Goal: Information Seeking & Learning: Learn about a topic

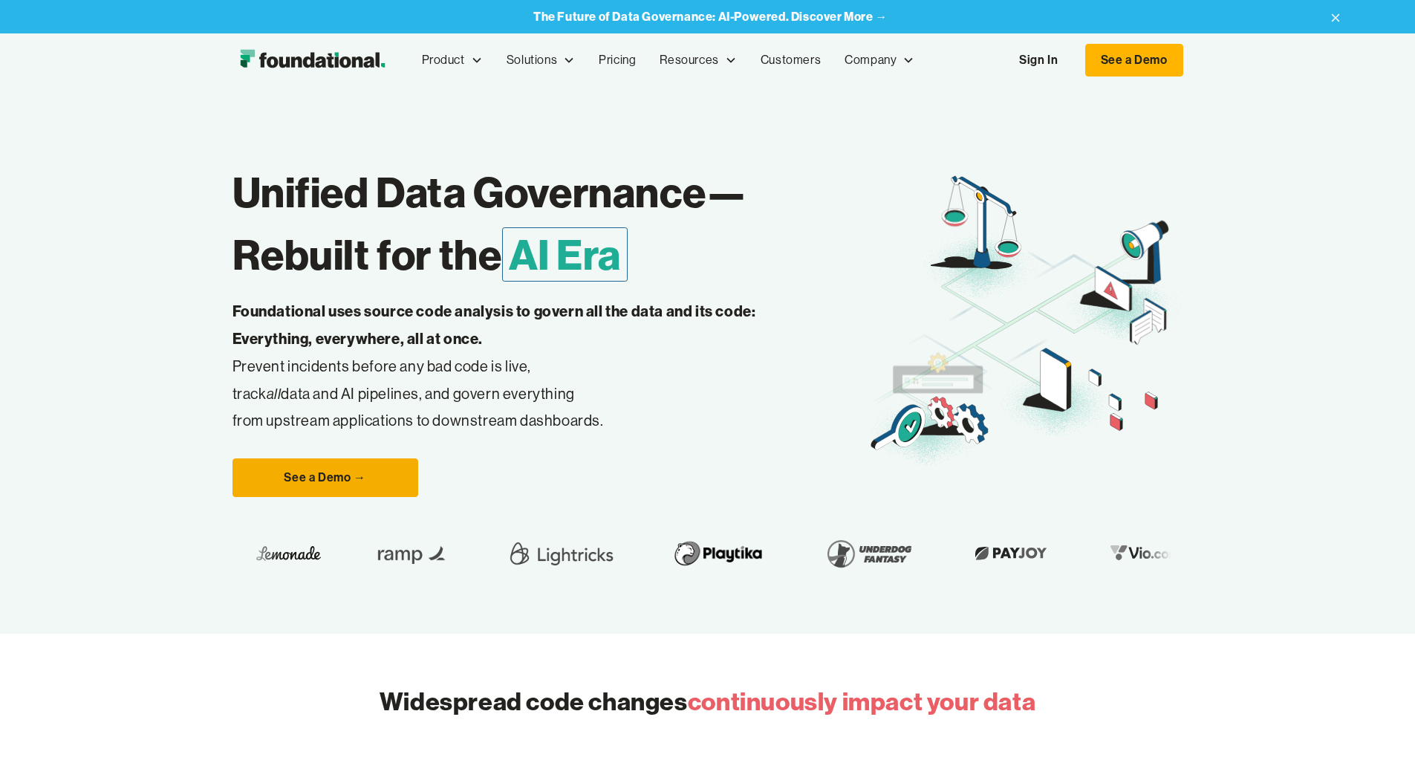
click at [250, 497] on link "See a Demo →" at bounding box center [325, 477] width 186 height 39
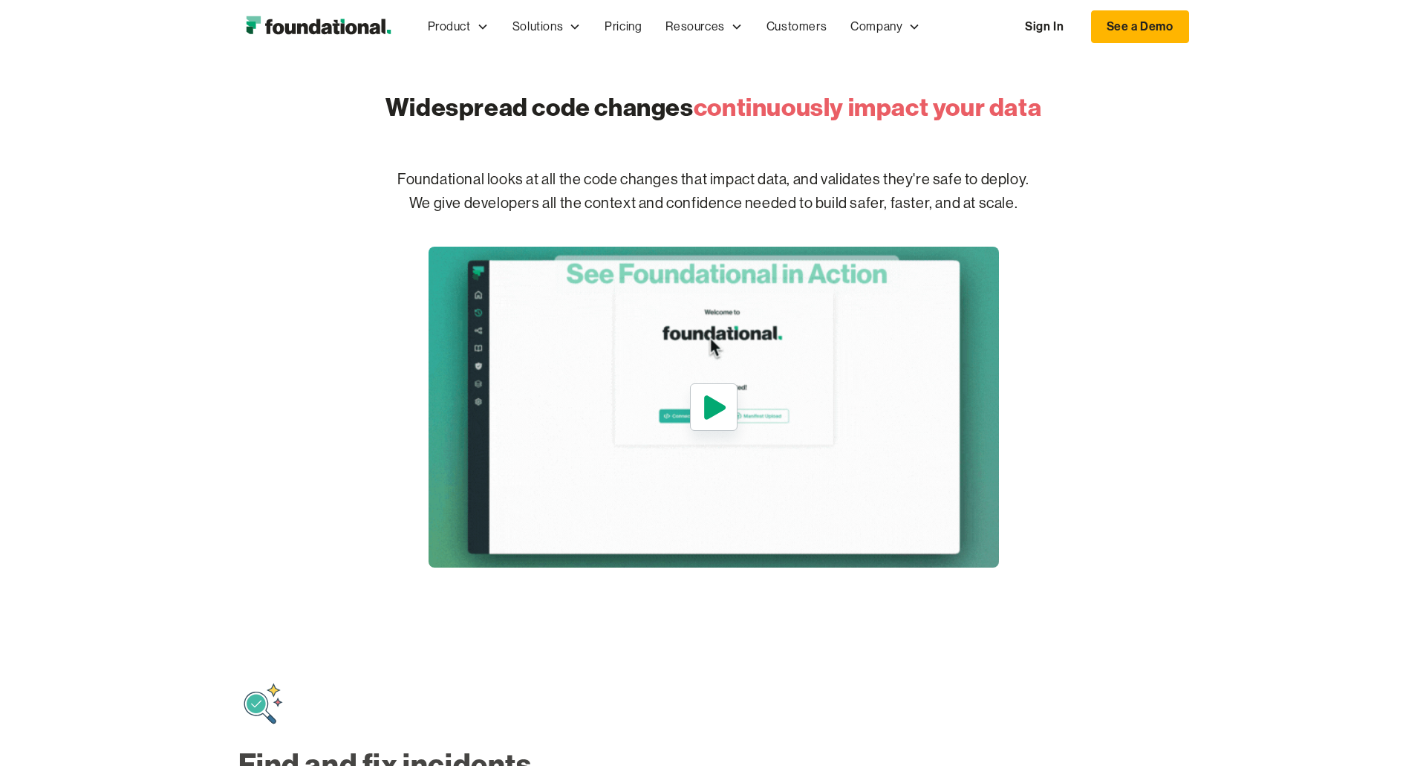
scroll to position [668, 0]
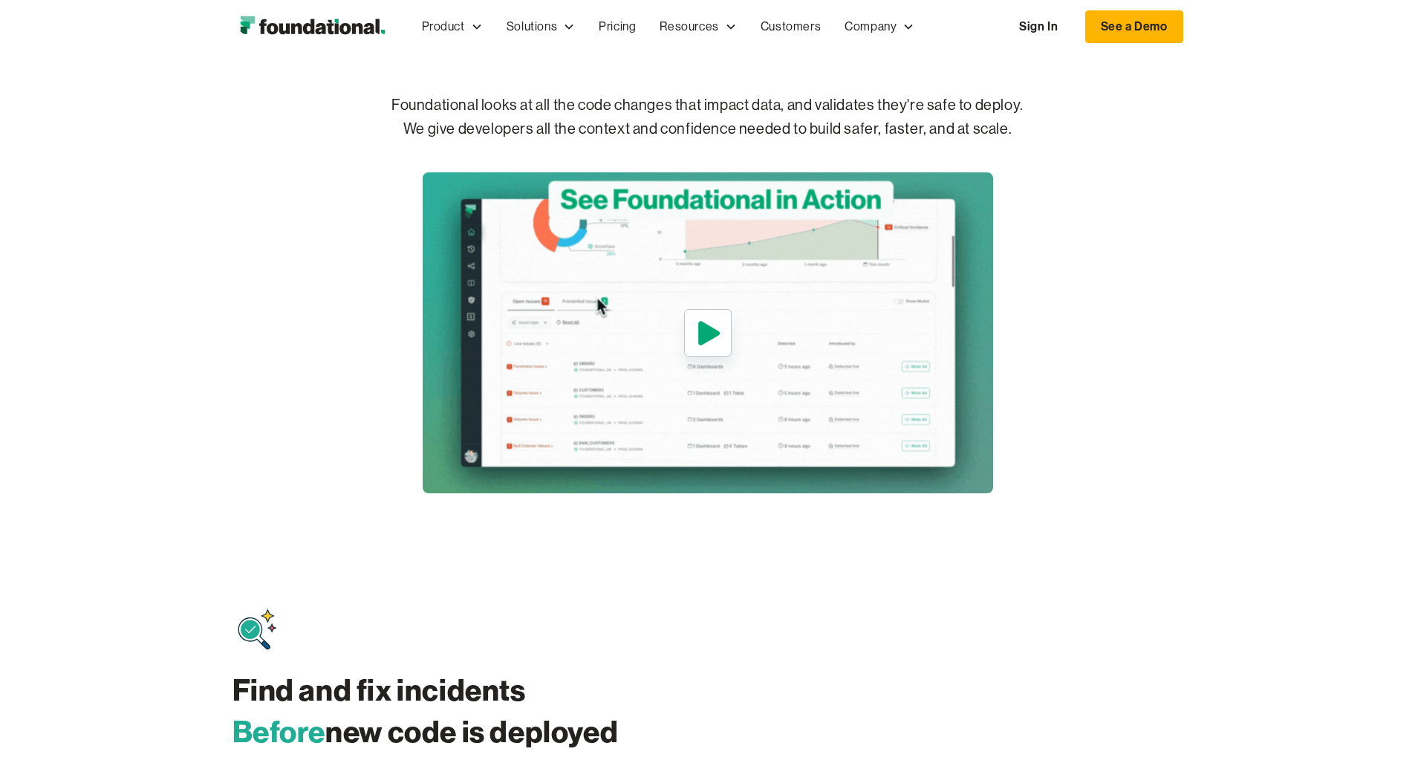
click at [708, 345] on icon "open lightbox" at bounding box center [709, 333] width 22 height 24
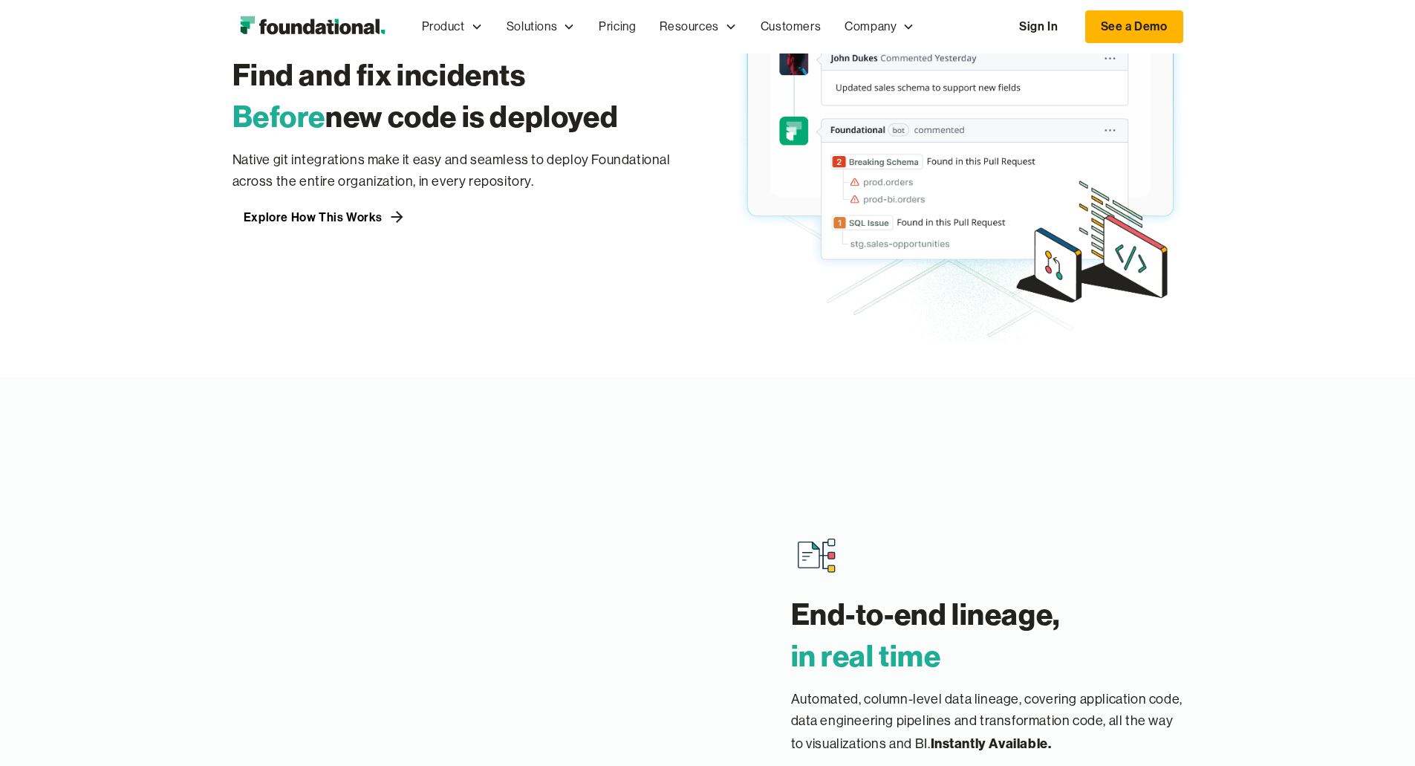
scroll to position [1411, 0]
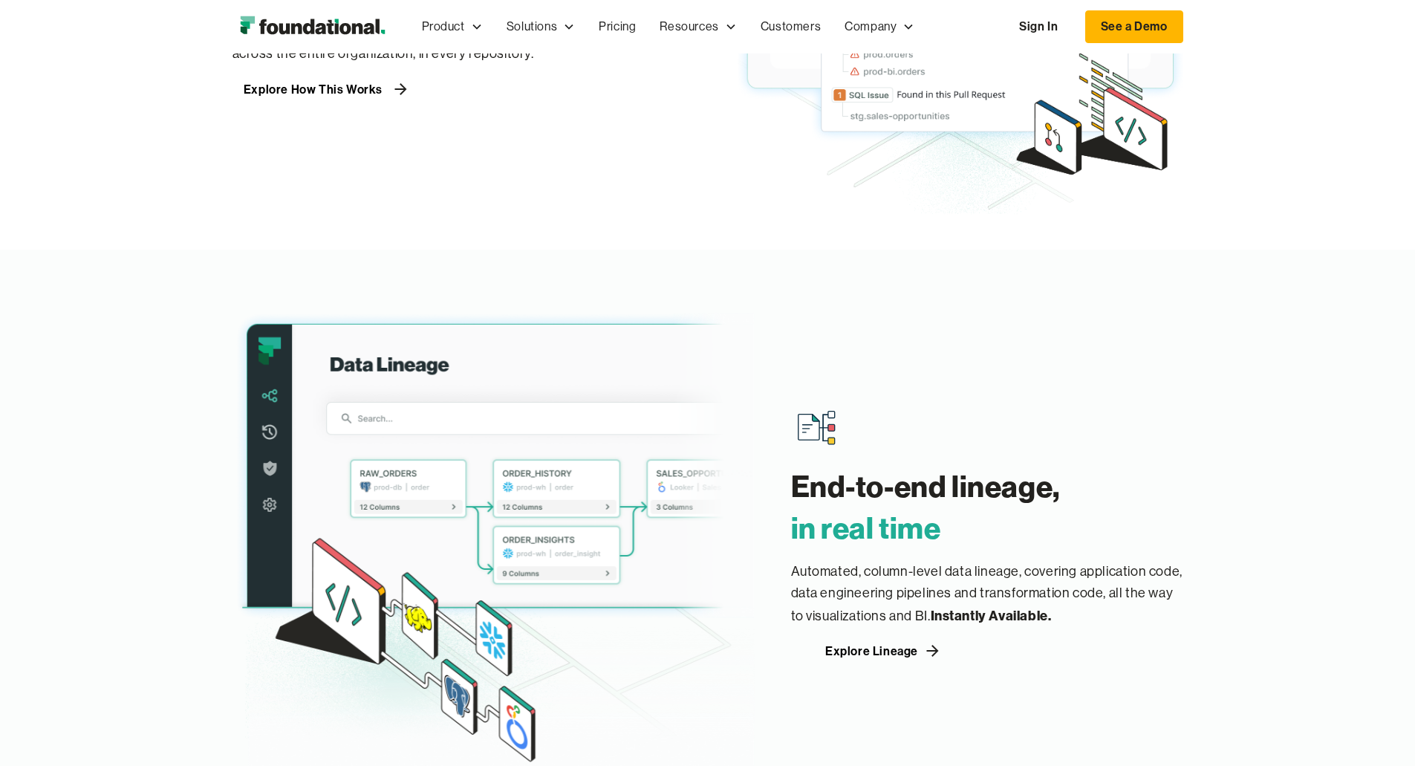
click at [244, 95] on div "Explore How This Works" at bounding box center [313, 89] width 139 height 12
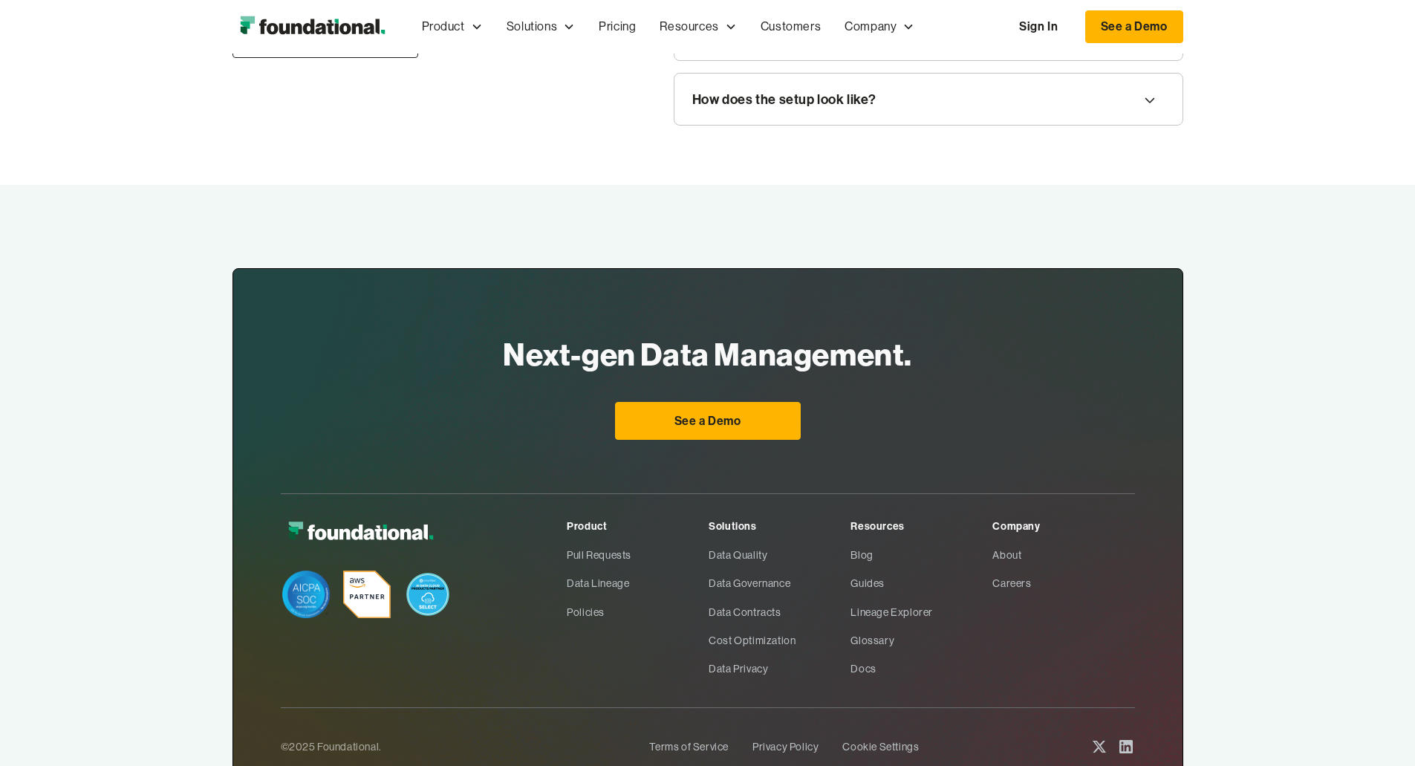
scroll to position [2080, 0]
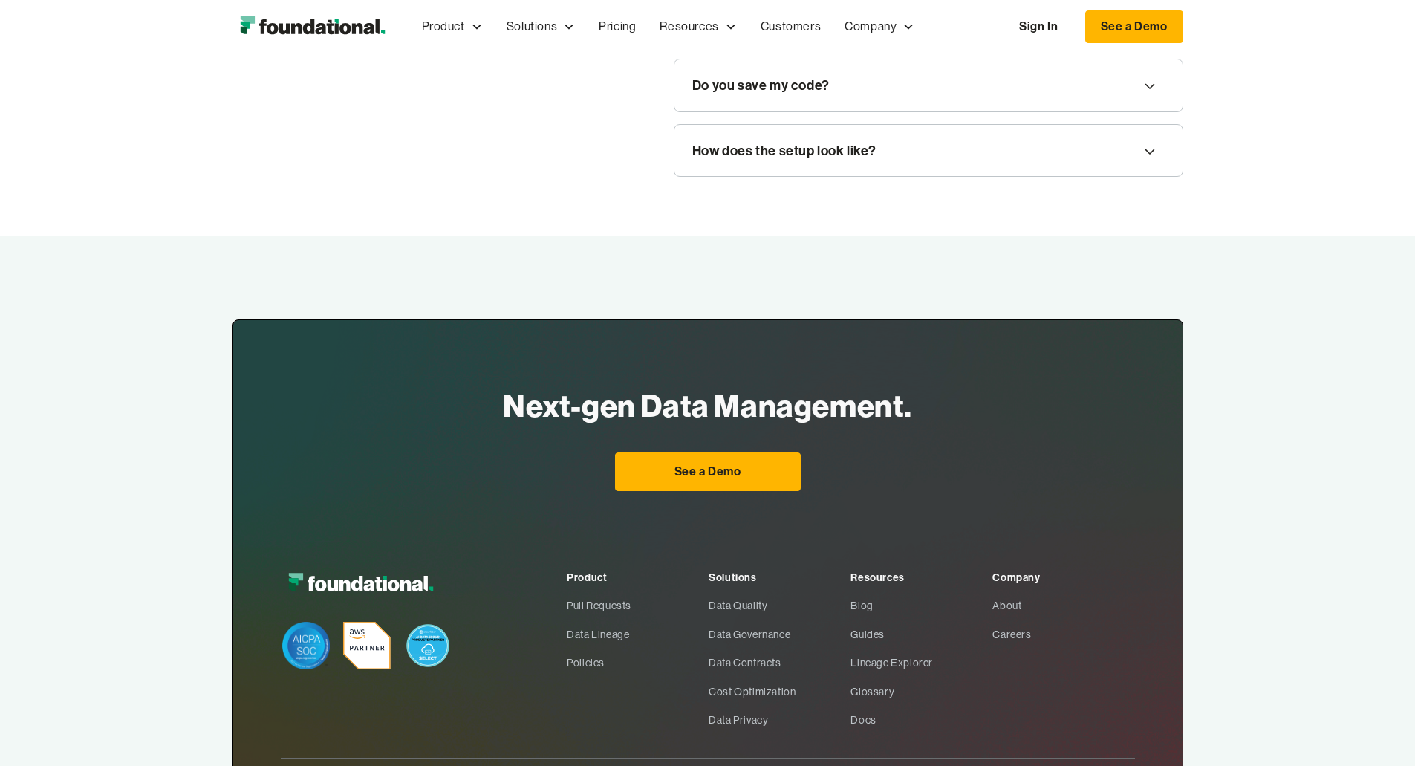
click at [1159, 33] on icon at bounding box center [1150, 21] width 18 height 24
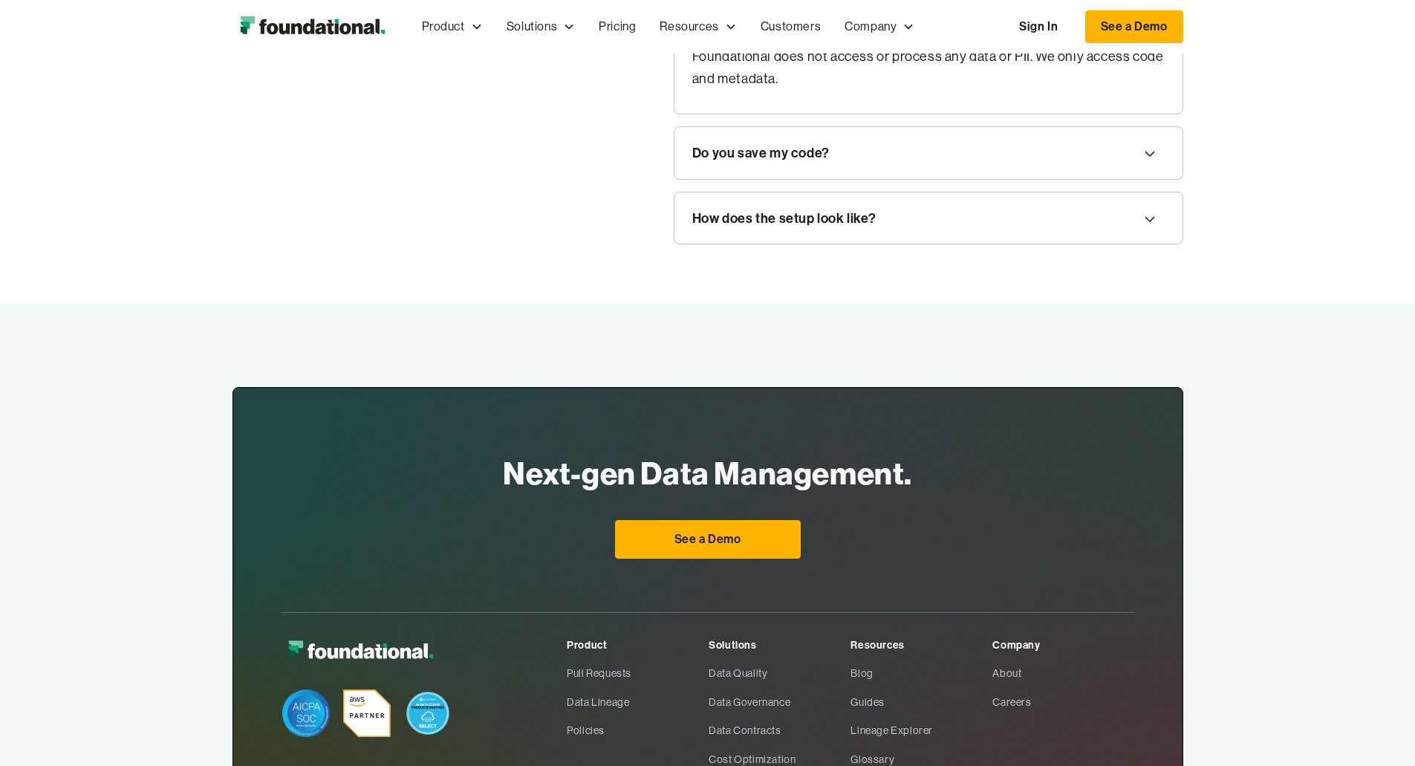
click at [1159, 166] on icon at bounding box center [1150, 154] width 18 height 24
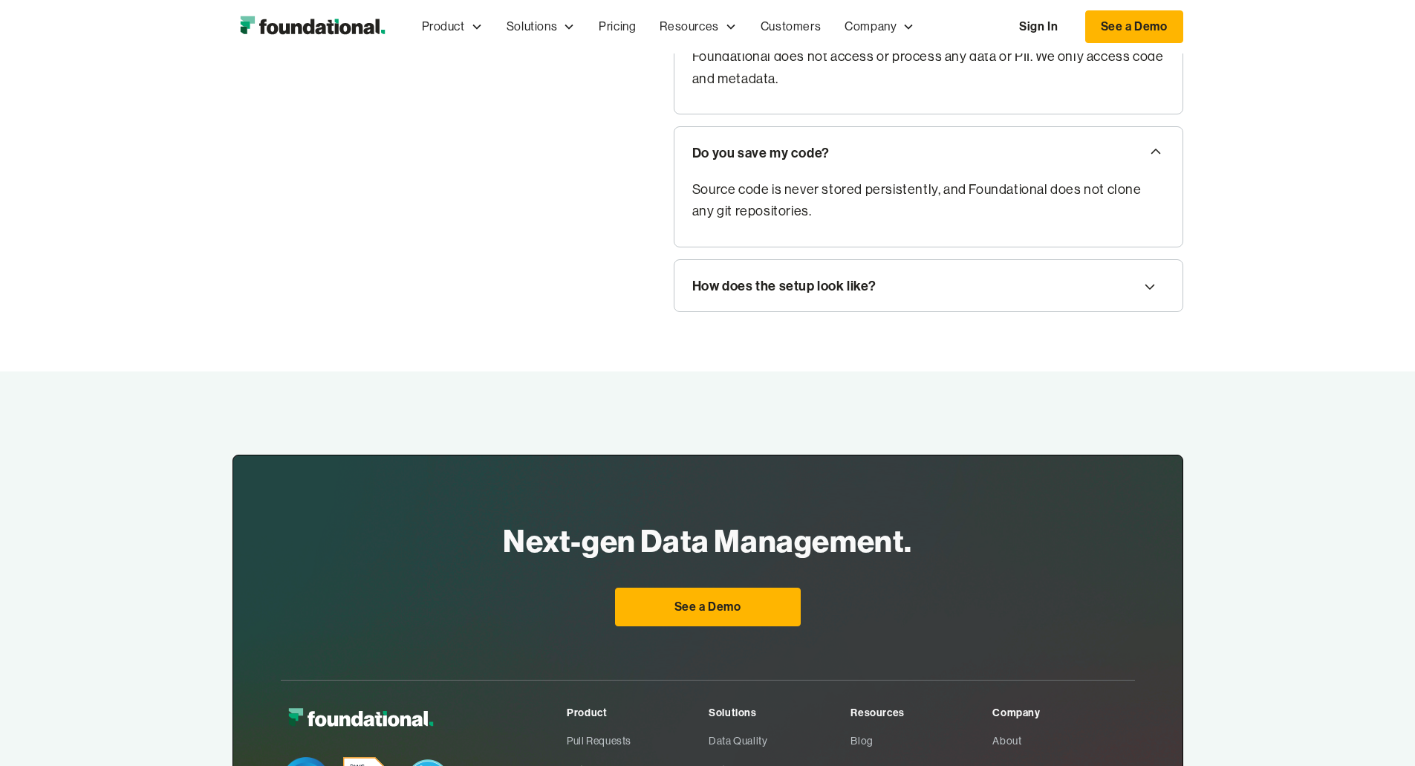
scroll to position [2154, 0]
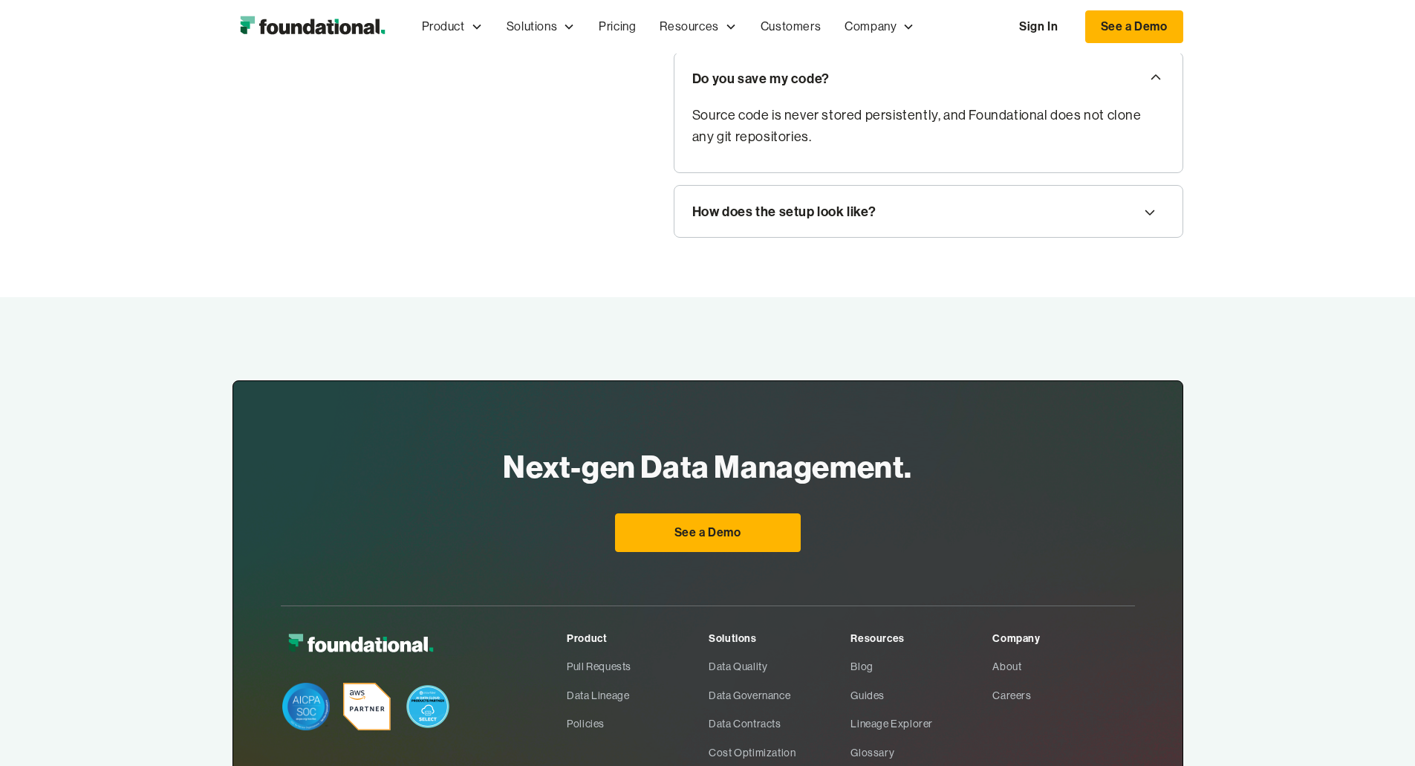
click at [1159, 224] on icon at bounding box center [1150, 213] width 18 height 24
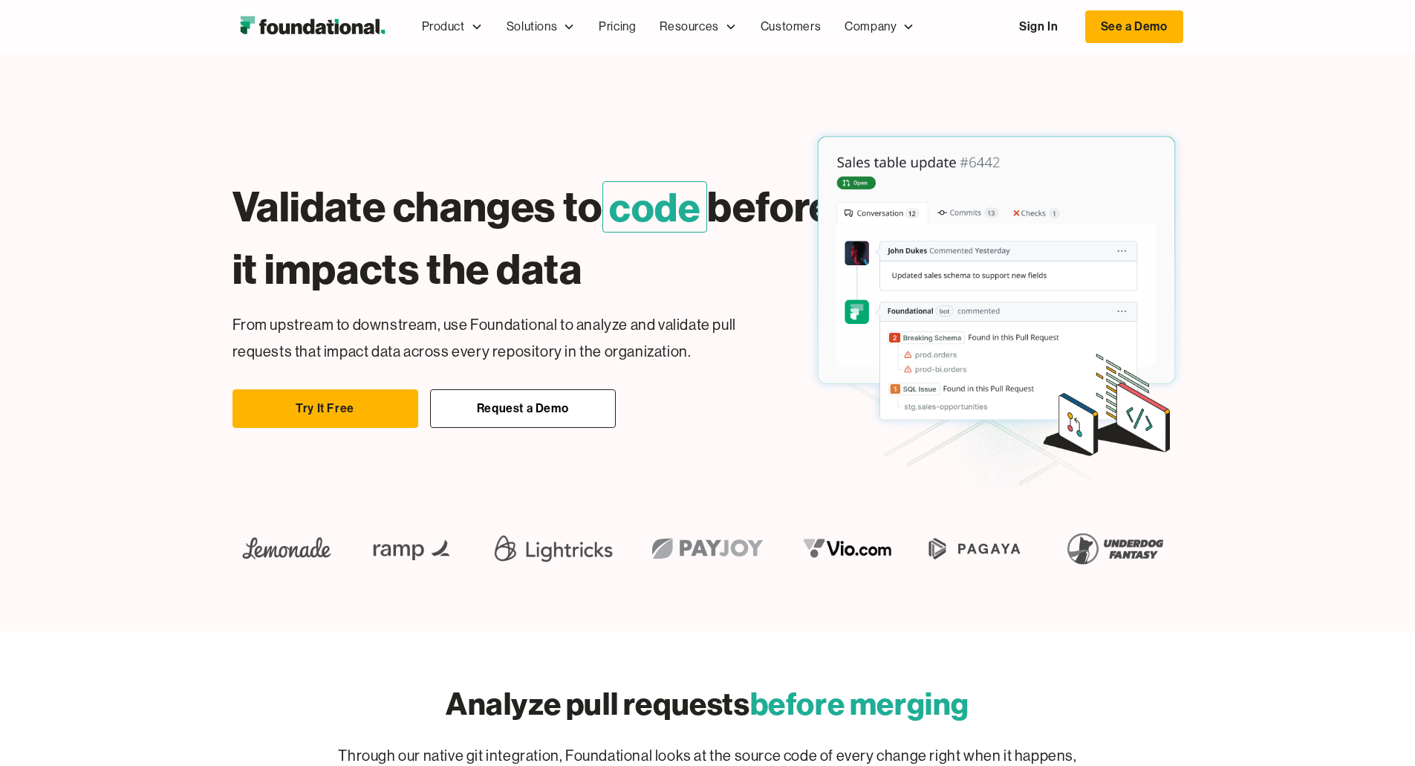
scroll to position [0, 0]
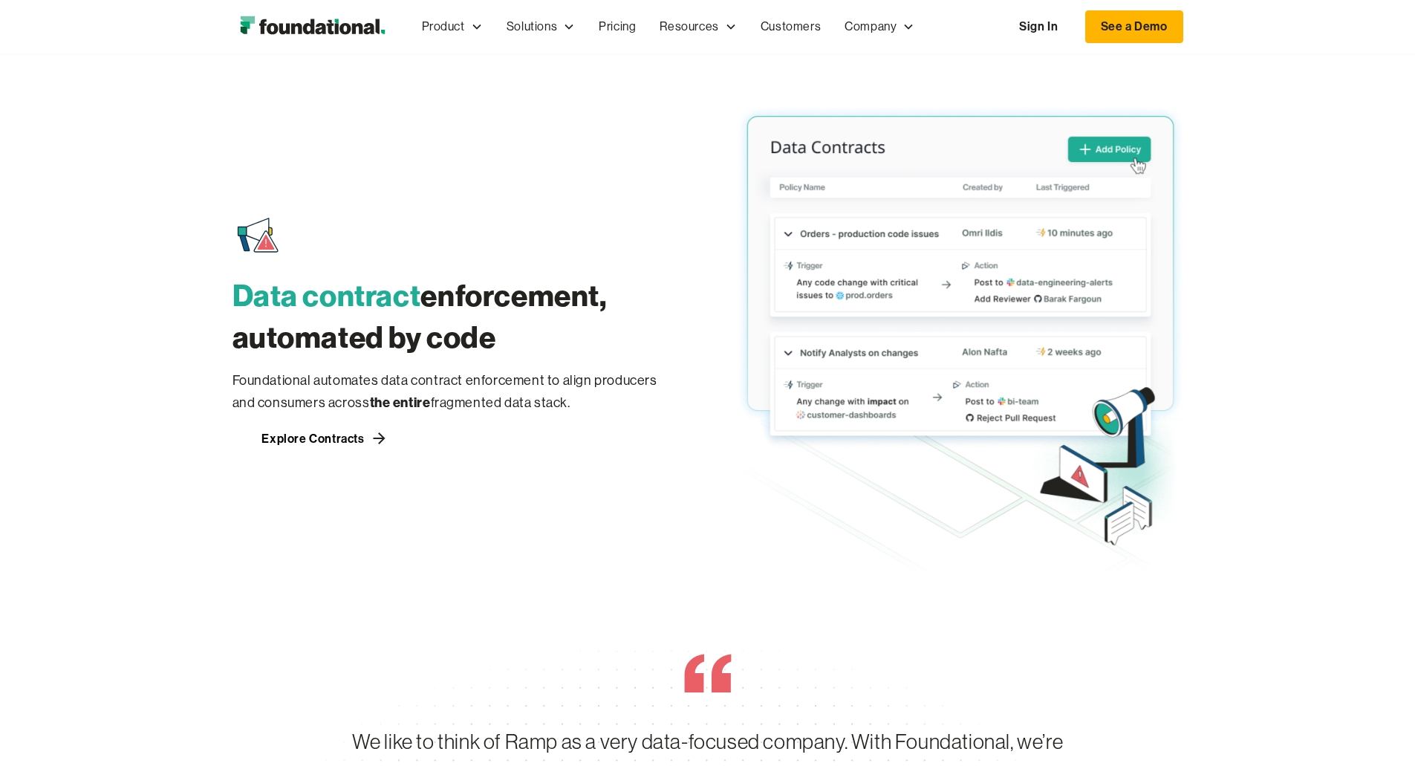
scroll to position [2040, 0]
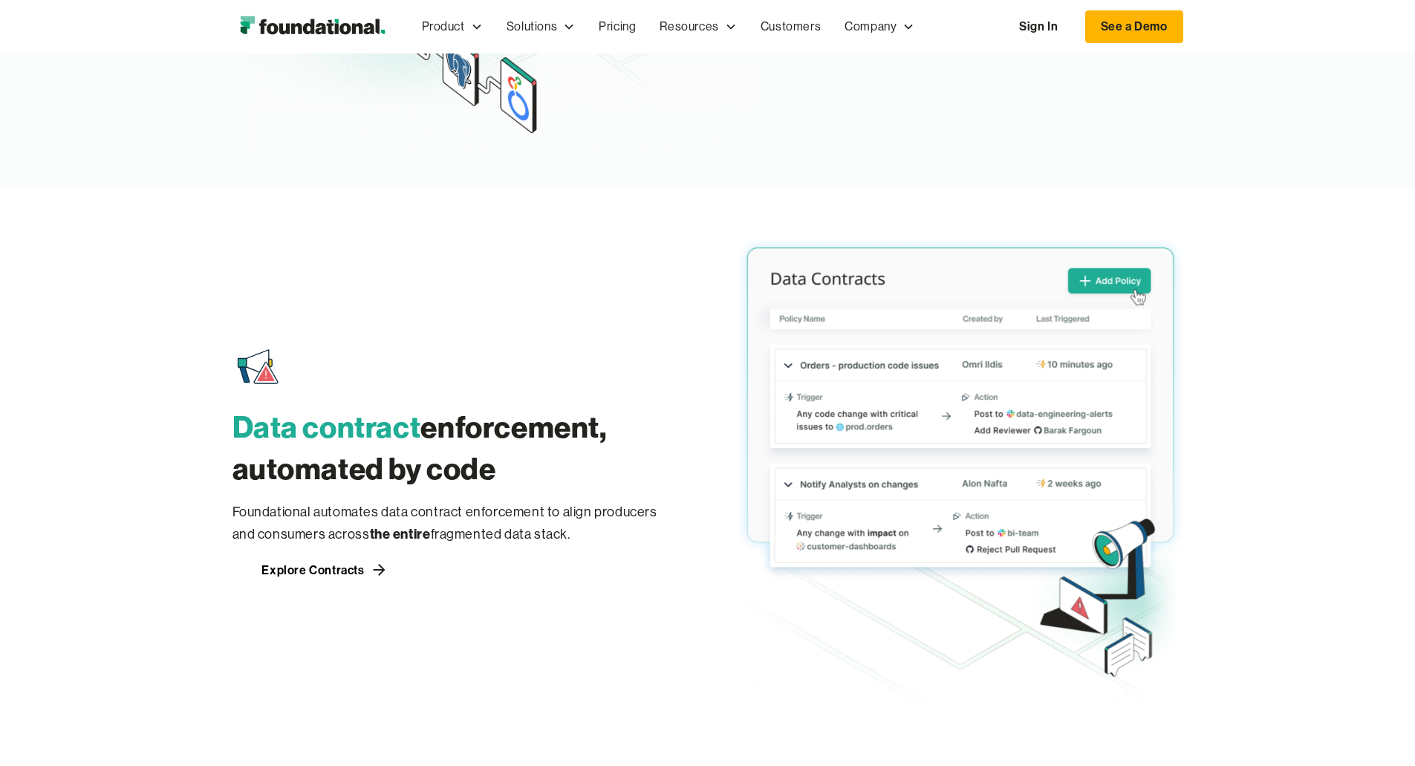
click at [906, 27] on div "Explore Lineage" at bounding box center [871, 22] width 93 height 12
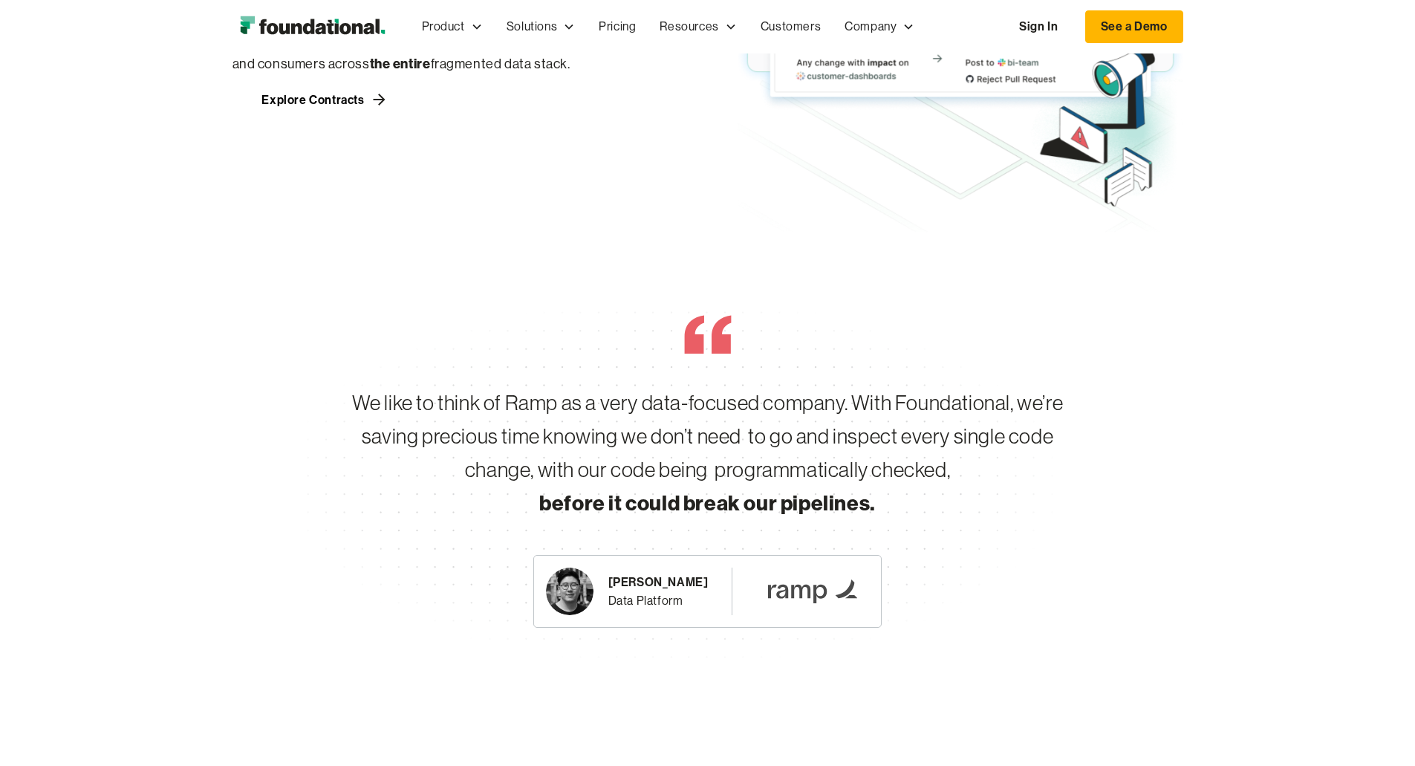
scroll to position [2532, 0]
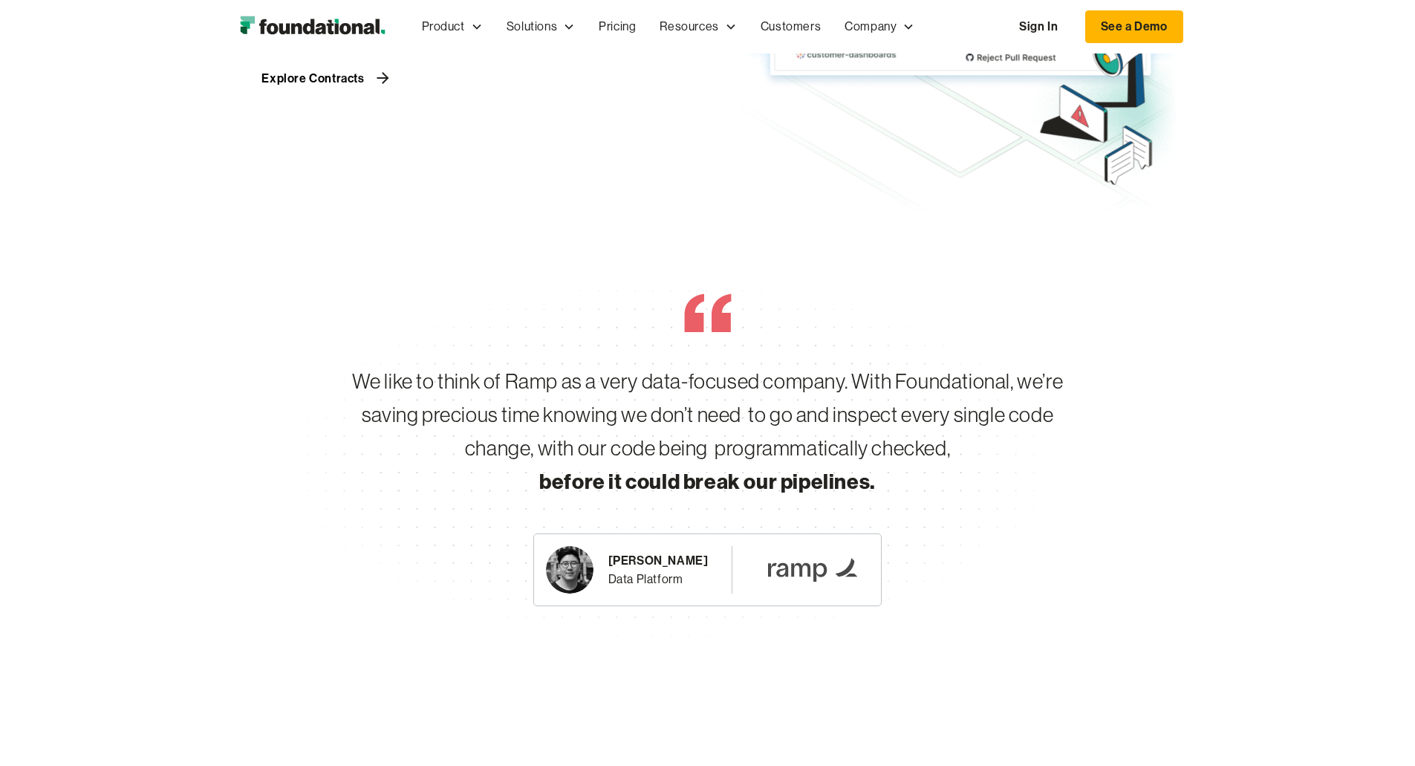
click at [261, 84] on div "Explore Contracts" at bounding box center [312, 78] width 102 height 12
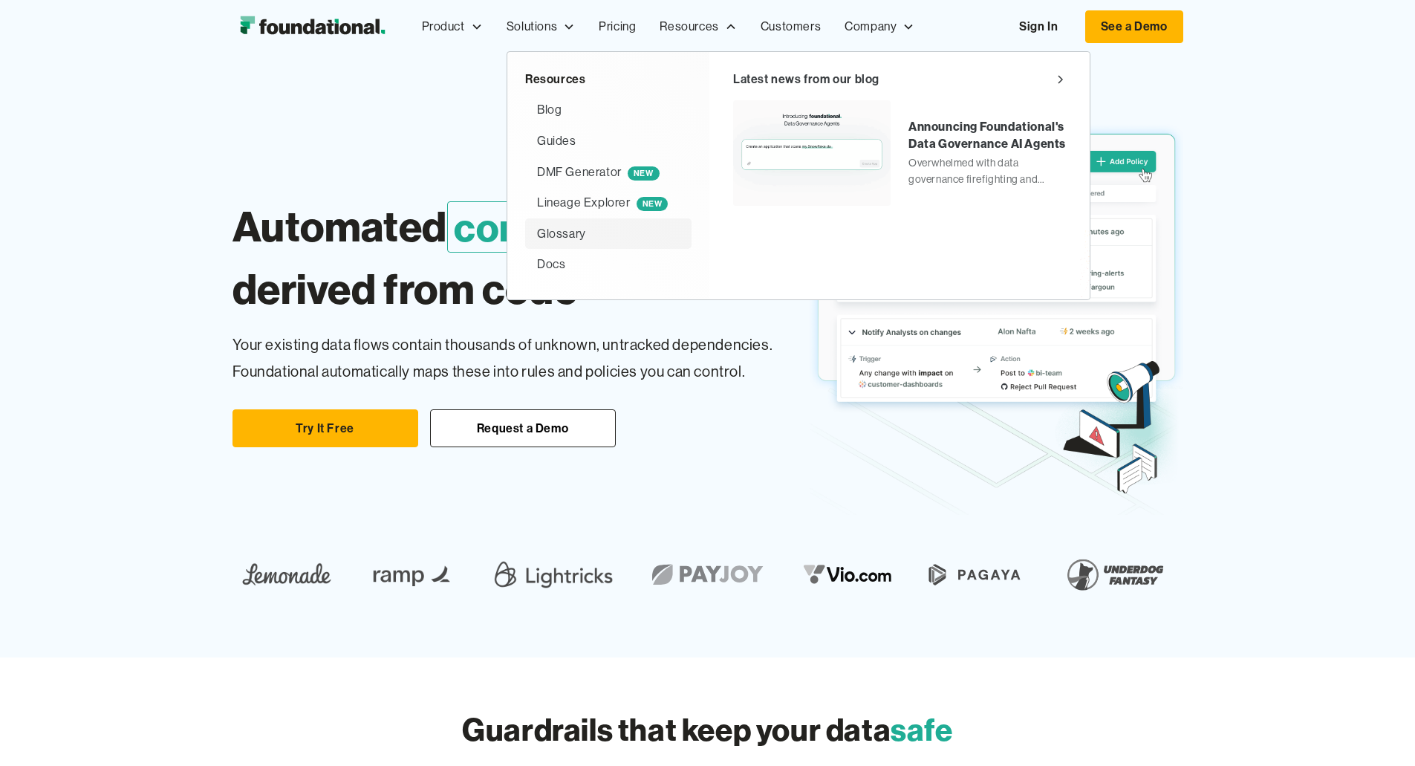
click at [537, 235] on div "Glossary" at bounding box center [561, 233] width 49 height 19
